Goal: Obtain resource: Download file/media

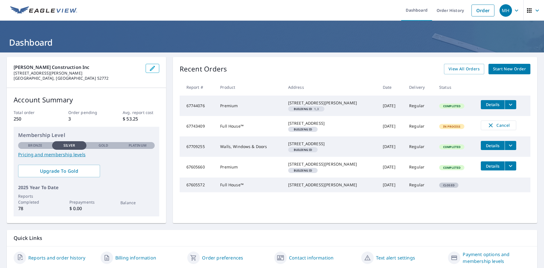
click at [484, 105] on span "Details" at bounding box center [492, 104] width 17 height 5
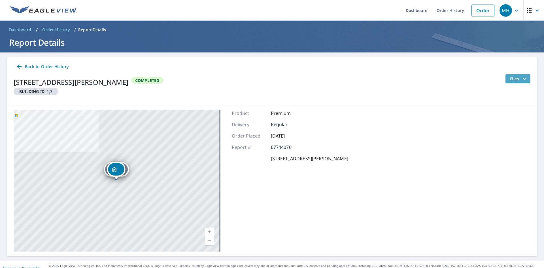
click at [510, 81] on span "Files" at bounding box center [519, 78] width 18 height 7
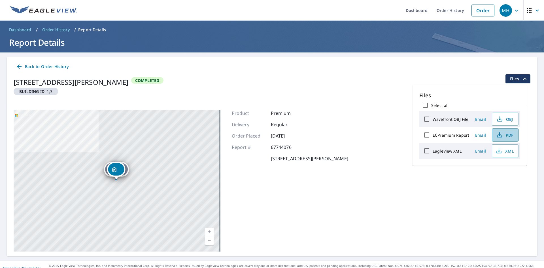
click at [506, 135] on span "PDF" at bounding box center [504, 134] width 18 height 7
